Goal: Use online tool/utility

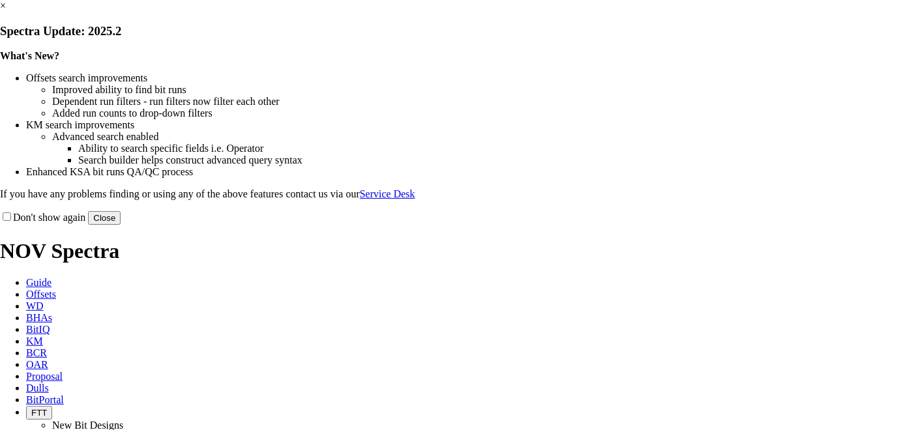
click at [121, 225] on button "Close" at bounding box center [104, 218] width 33 height 14
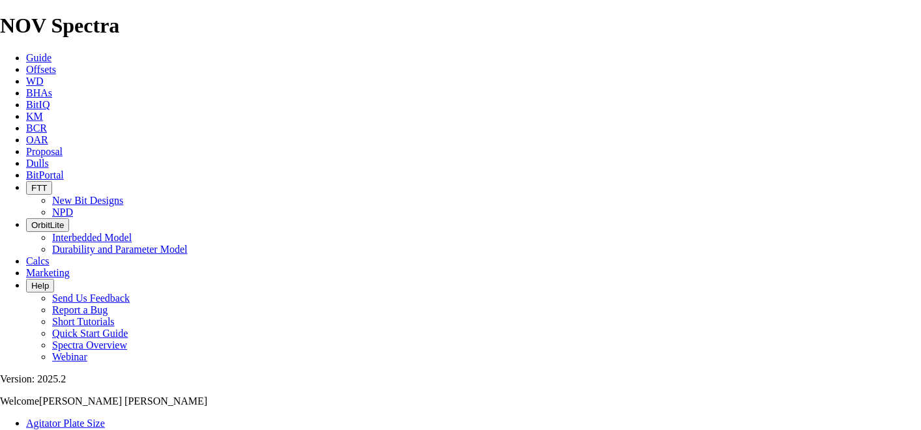
type input "4"
select select "number:18"
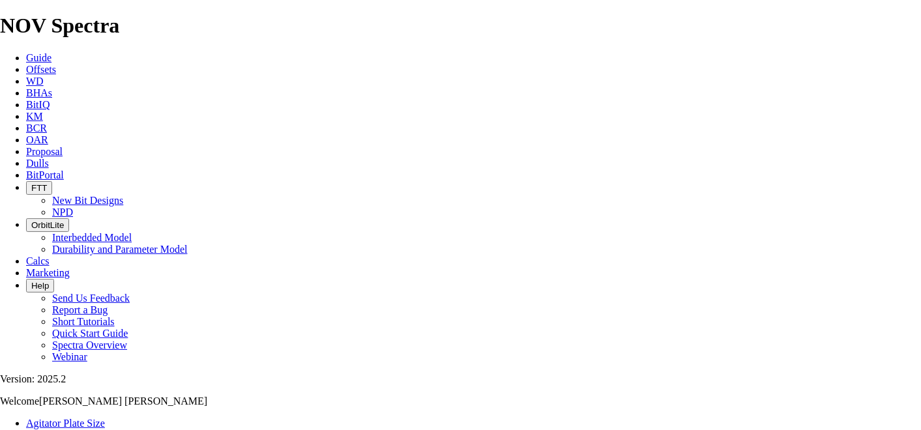
select select "number:18"
select select "number:16"
